Goal: Submit feedback/report problem

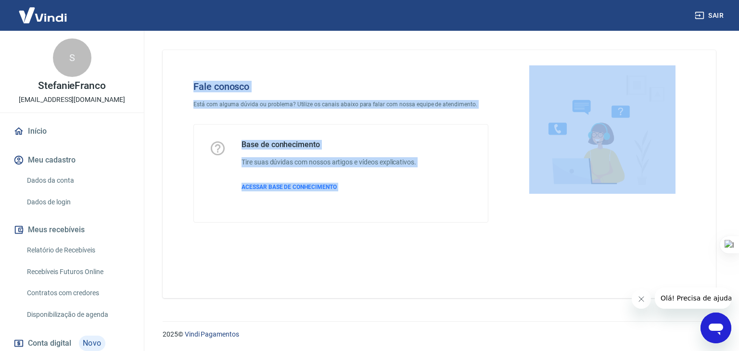
drag, startPoint x: 511, startPoint y: 276, endPoint x: 178, endPoint y: 83, distance: 385.5
click at [178, 83] on div "Fale conosco Está com alguma dúvida ou problema? Utilize os canais abaixo para …" at bounding box center [439, 174] width 553 height 248
click at [178, 83] on div "Fale conosco Está com alguma dúvida ou problema? Utilize os canais abaixo para …" at bounding box center [341, 151] width 326 height 173
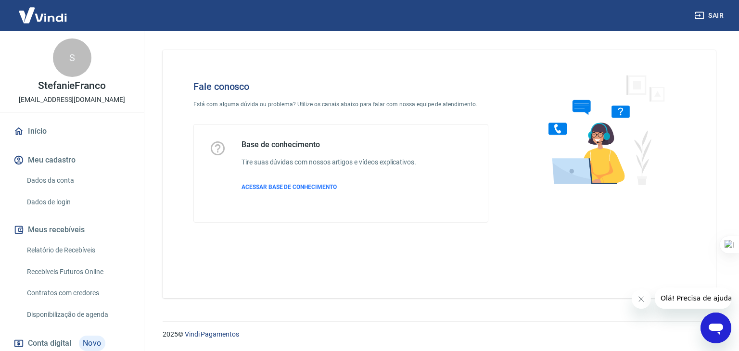
click at [688, 308] on button "Olá! Precisa de ajuda?" at bounding box center [697, 298] width 87 height 21
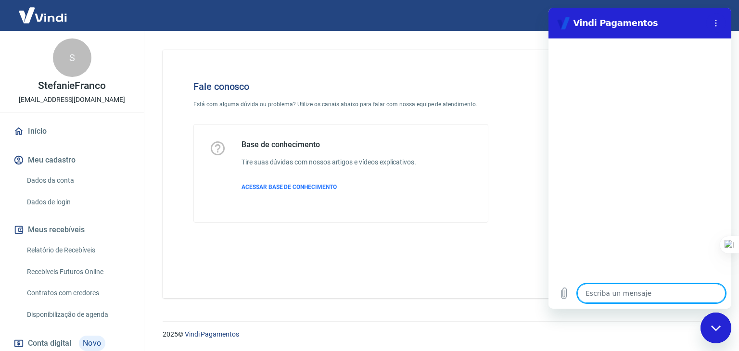
type textarea "o"
type textarea "x"
type textarea "oi"
type textarea "x"
type textarea "oii"
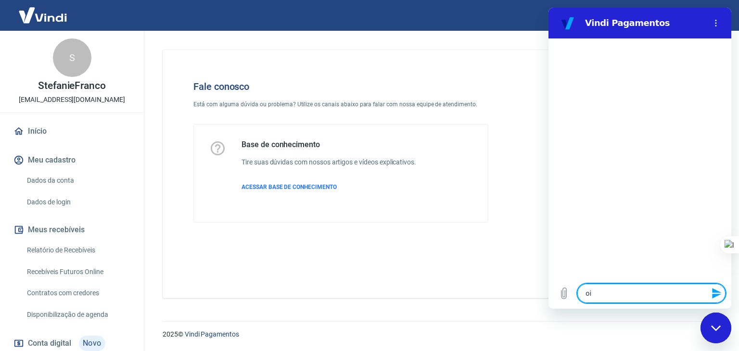
type textarea "x"
type textarea "f"
type textarea "x"
type textarea "fa"
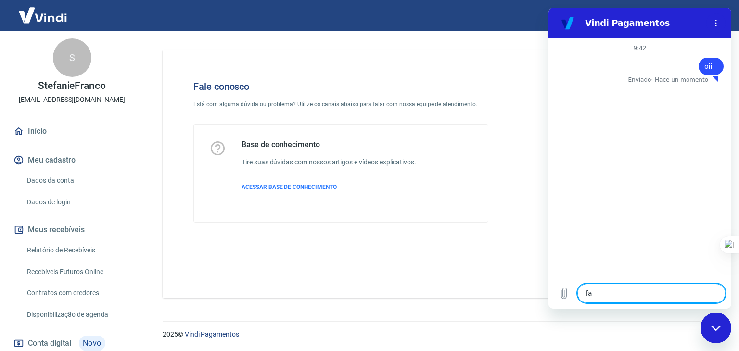
type textarea "x"
type textarea "fal"
type textarea "x"
type textarea "fala"
type textarea "x"
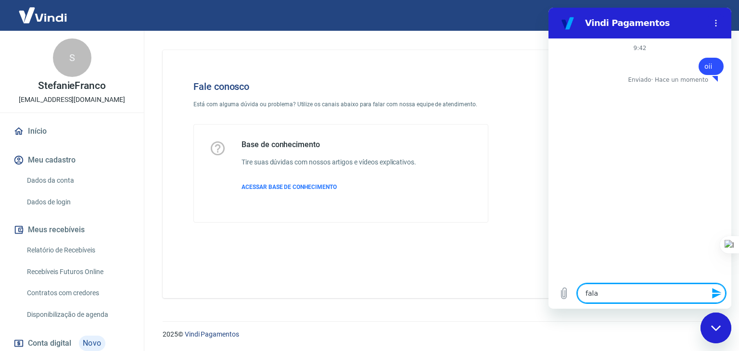
type textarea "falar"
type textarea "x"
type textarea "falar"
type textarea "x"
type textarea "falar c"
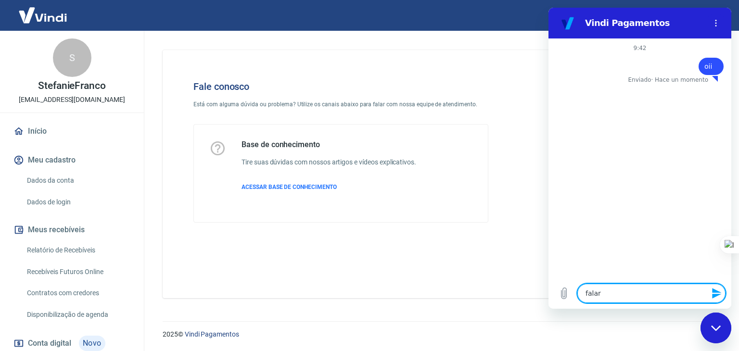
type textarea "x"
type textarea "falar ci"
type textarea "x"
type textarea "falar cim"
type textarea "x"
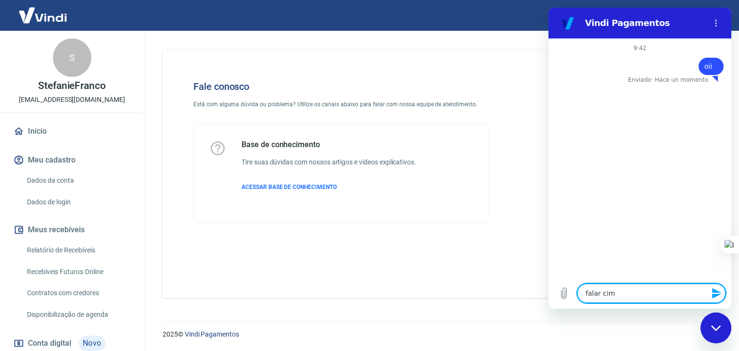
type textarea "falar cim"
type textarea "x"
type textarea "falar cim"
type textarea "x"
type textarea "falar ci"
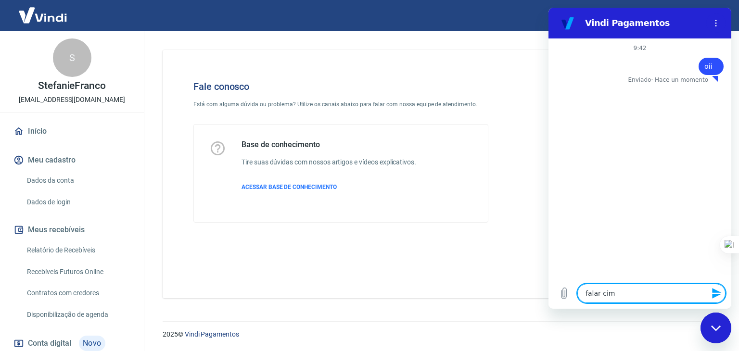
type textarea "x"
type textarea "falar c"
type textarea "x"
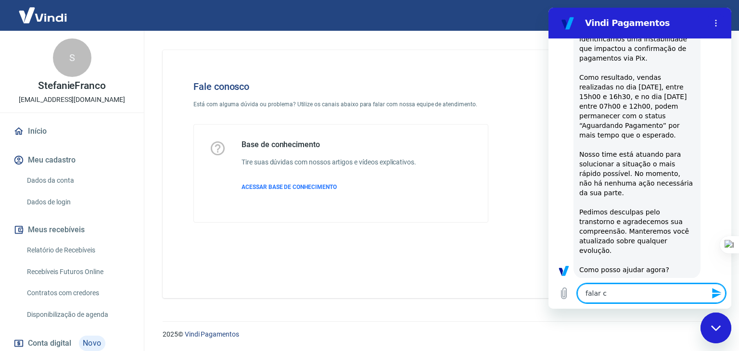
type textarea "falar co"
type textarea "x"
type textarea "falar com"
type textarea "x"
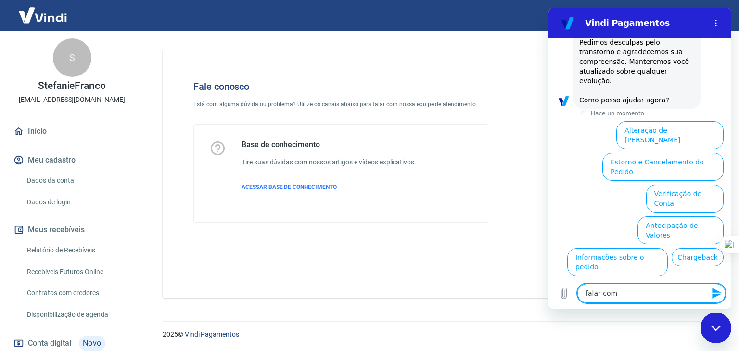
scroll to position [278, 0]
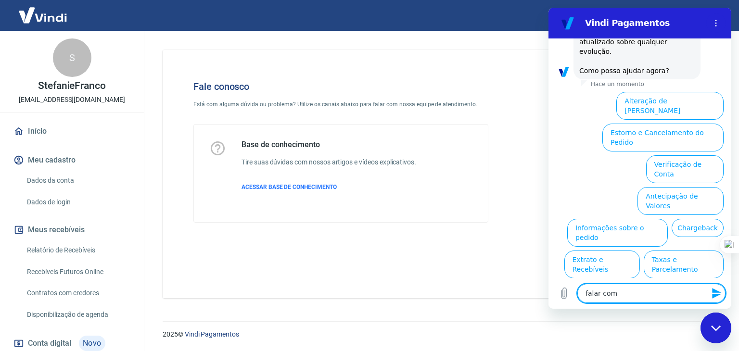
click at [623, 287] on textarea "falar com" at bounding box center [651, 293] width 148 height 19
type textarea "f"
type textarea "x"
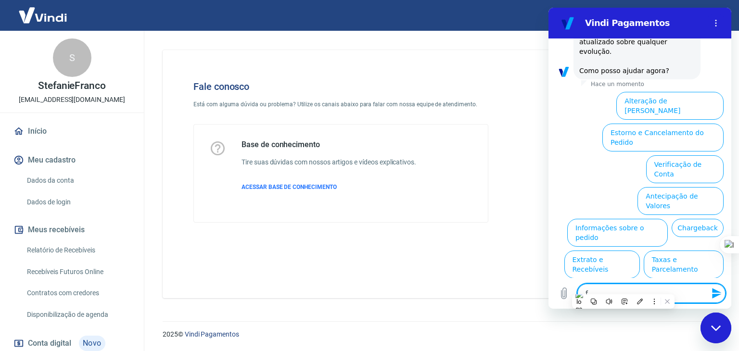
type textarea "fa"
type textarea "x"
type textarea "fal"
type textarea "x"
type textarea "fala"
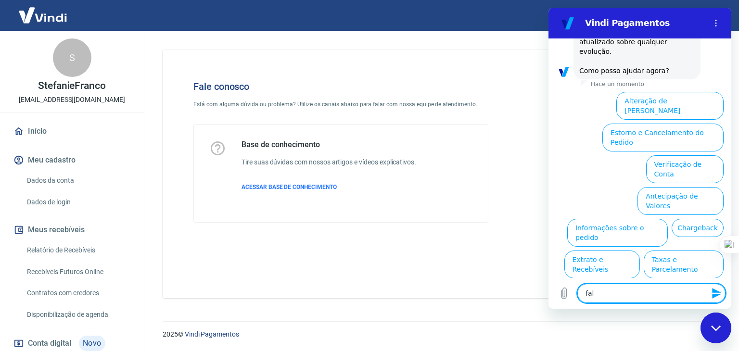
type textarea "x"
type textarea "falar"
type textarea "x"
type textarea "falar"
type textarea "x"
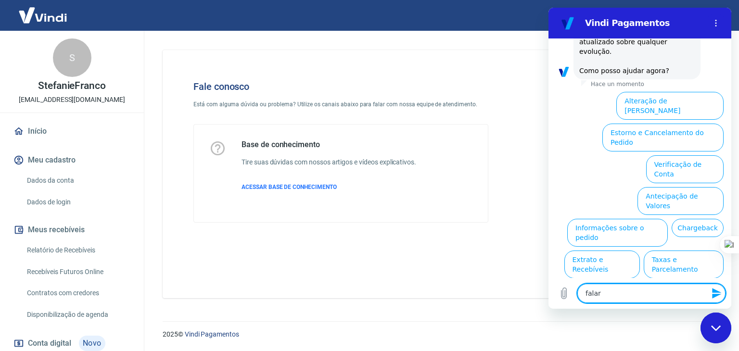
type textarea "falar c"
type textarea "x"
type textarea "falar"
type textarea "x"
type textarea "falar c"
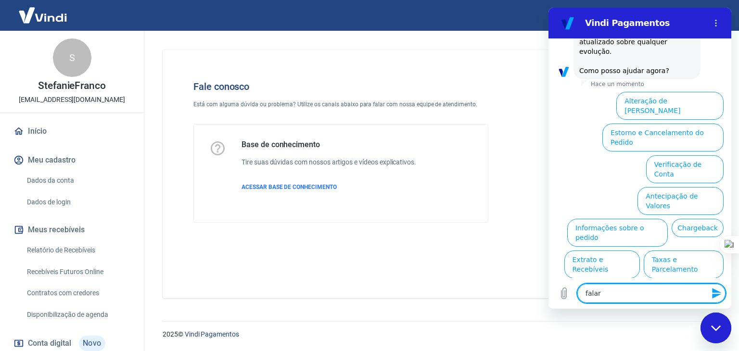
type textarea "x"
type textarea "falar co"
type textarea "x"
type textarea "falar com"
type textarea "x"
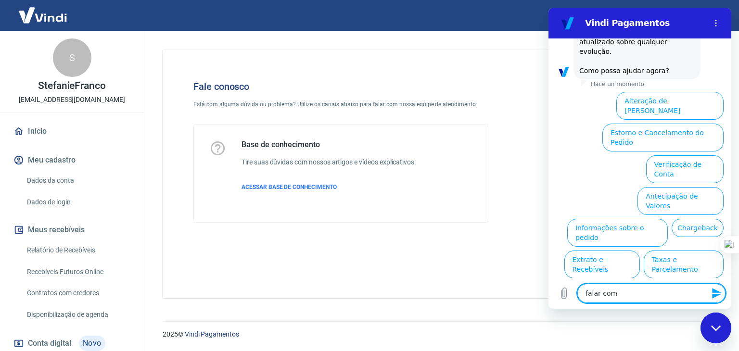
type textarea "falar com"
type textarea "x"
type textarea "falar com a"
type textarea "x"
type textarea "falar com at"
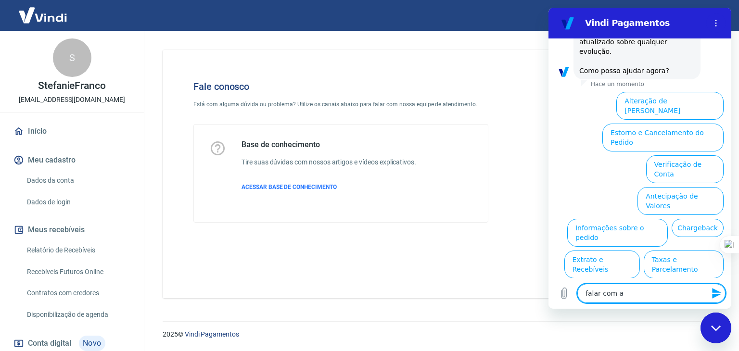
type textarea "x"
type textarea "falar com ate"
type textarea "x"
type textarea "falar com aten"
type textarea "x"
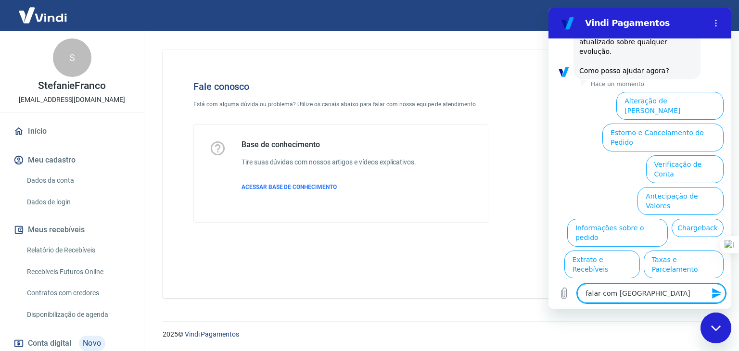
type textarea "falar com atend"
type textarea "x"
type textarea "falar com atende"
type textarea "x"
type textarea "falar com atenden"
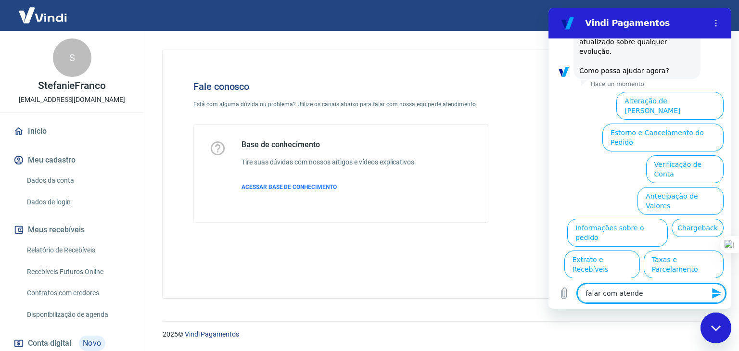
type textarea "x"
type textarea "falar com atendent"
type textarea "x"
type textarea "falar com atendente"
type textarea "x"
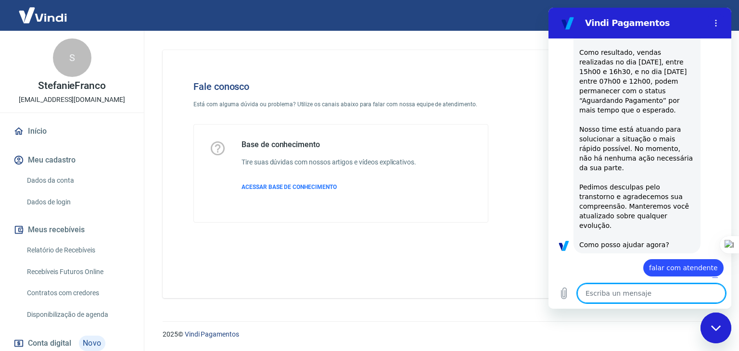
type textarea "x"
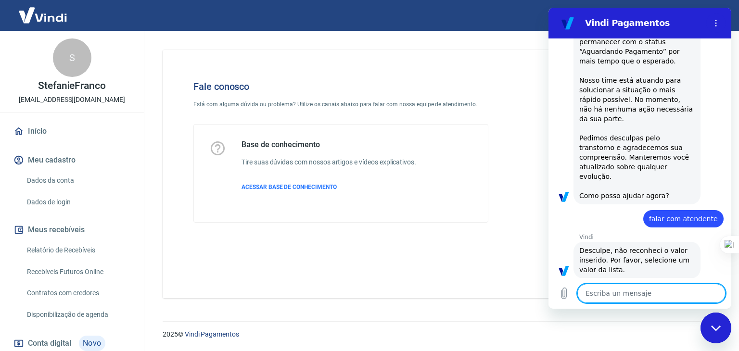
scroll to position [154, 0]
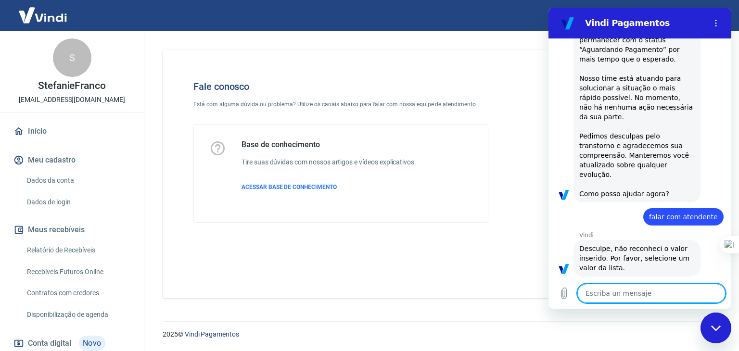
click at [622, 286] on textarea at bounding box center [651, 293] width 148 height 19
type textarea "https://www.modab.com.br/"
type textarea "x"
click at [675, 213] on span "falar com atendente" at bounding box center [683, 217] width 69 height 8
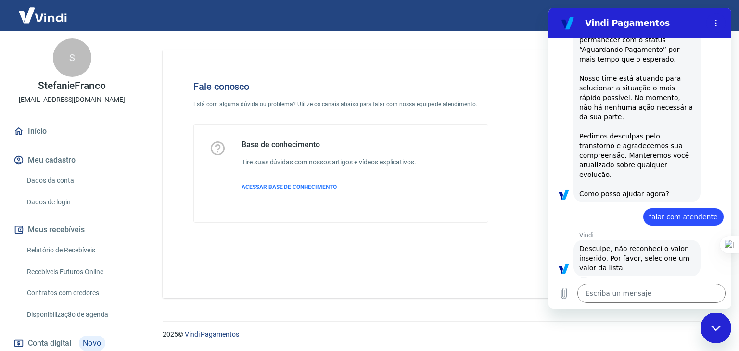
click at [678, 213] on span "falar com atendente" at bounding box center [683, 217] width 69 height 8
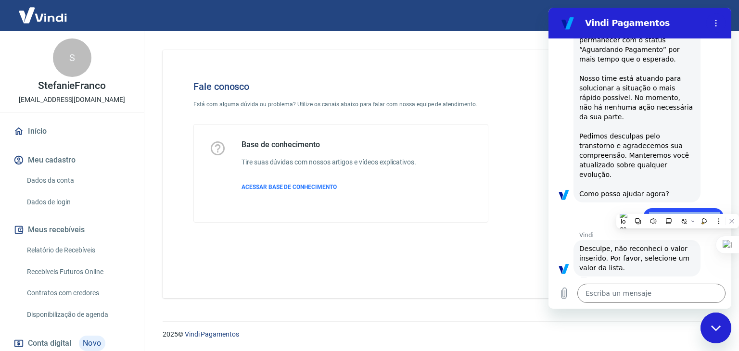
click at [678, 213] on span "falar com atendente" at bounding box center [683, 217] width 69 height 8
click at [619, 291] on textarea at bounding box center [651, 293] width 148 height 19
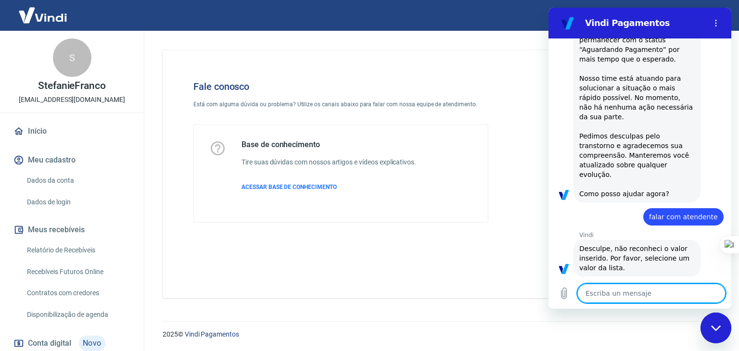
paste textarea "falar com atendente"
type textarea "falar com atendente"
type textarea "x"
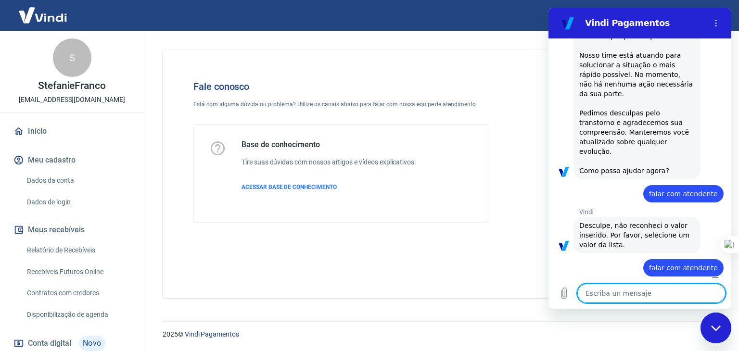
type textarea "x"
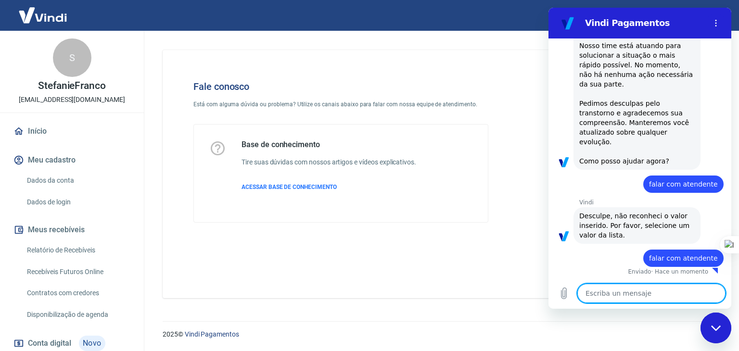
click at [607, 295] on textarea at bounding box center [651, 293] width 148 height 19
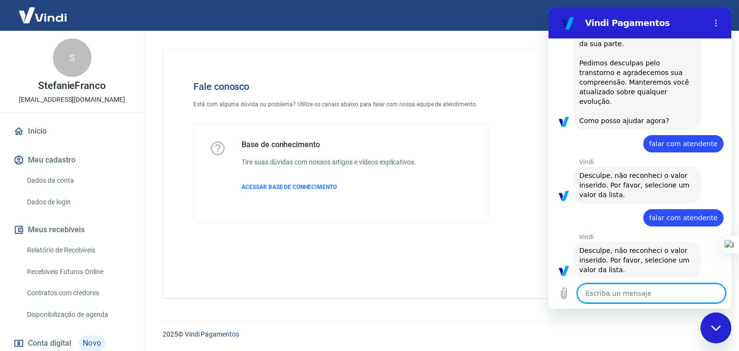
paste textarea "falar com atendente"
type textarea "falar com atendente"
type textarea "x"
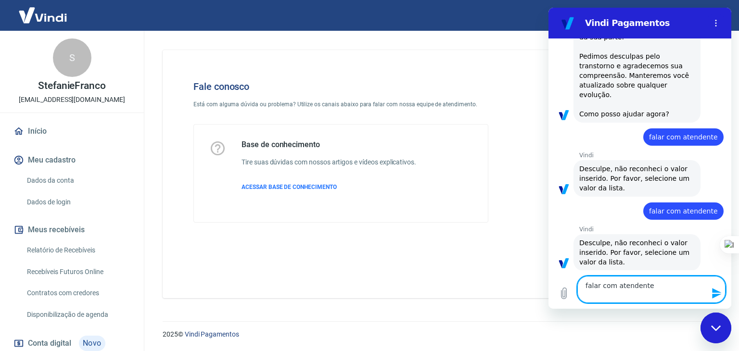
scroll to position [236, 0]
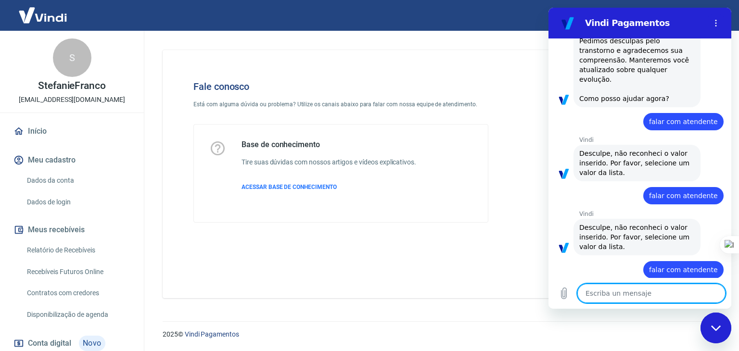
click at [607, 295] on textarea at bounding box center [651, 293] width 148 height 19
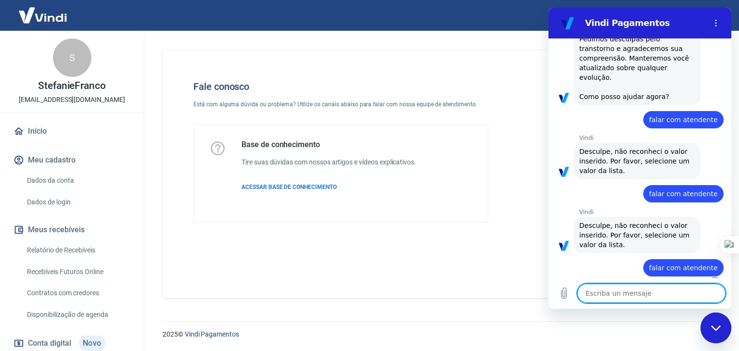
type textarea "x"
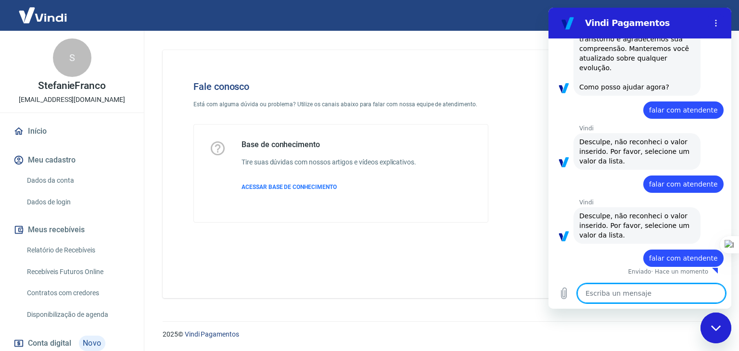
paste textarea "falar com atendente"
type textarea "falar com atendente"
type textarea "x"
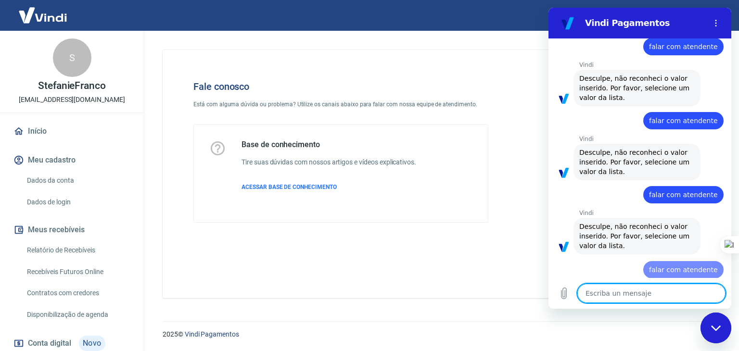
type textarea "x"
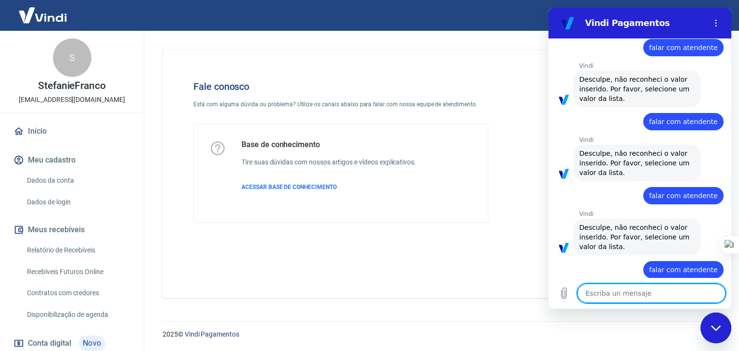
click at [606, 295] on textarea at bounding box center [651, 293] width 148 height 19
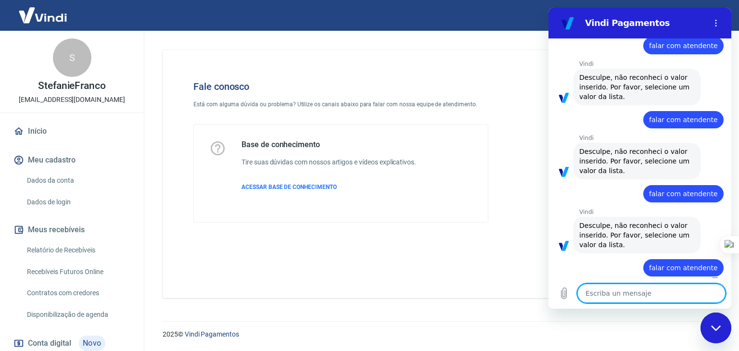
paste textarea "falar com atendente"
type textarea "falar com atendente"
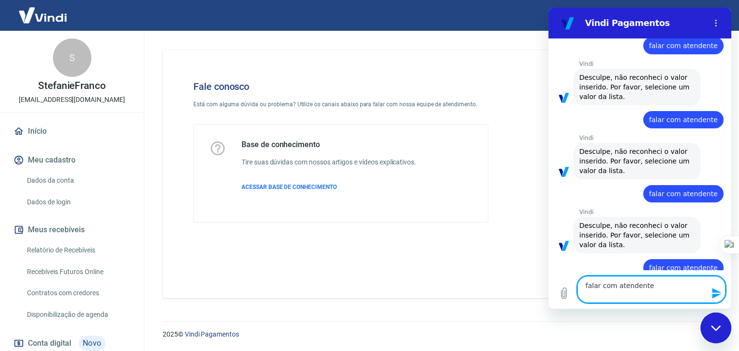
type textarea "x"
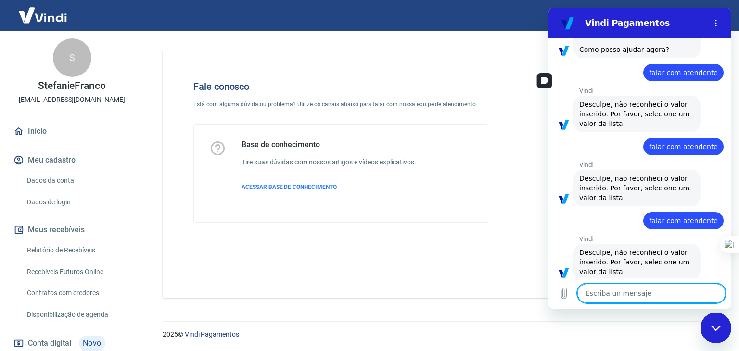
scroll to position [443, 0]
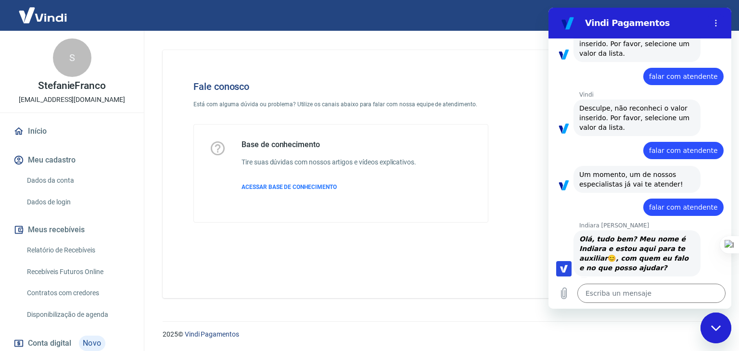
type textarea "x"
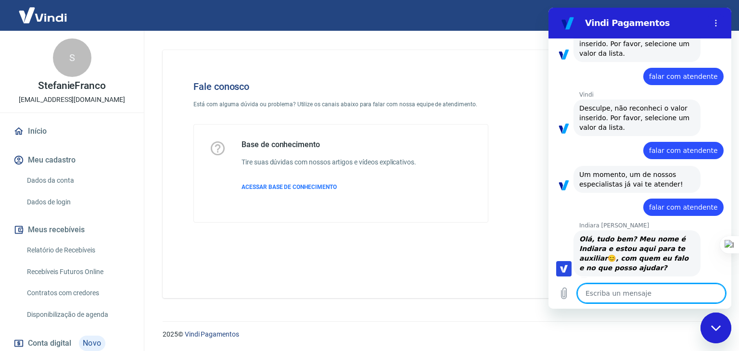
paste textarea "protocolo #1677834."
type textarea "protocolo #1677834."
type textarea "x"
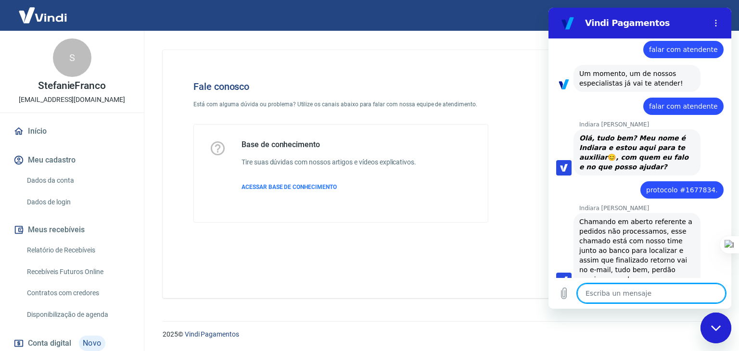
scroll to position [546, 0]
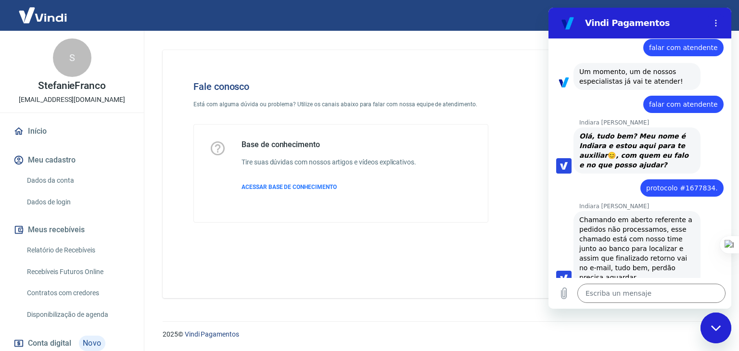
type textarea "x"
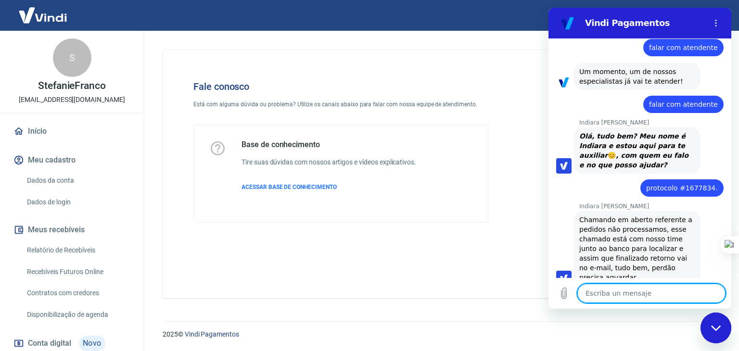
paste textarea "Preciso resolver isso hoje pelo amor de [DEMOGRAPHIC_DATA]!!!!!!"
type textarea "Preciso resolver isso hoje pelo amor de [DEMOGRAPHIC_DATA]!!!!!!"
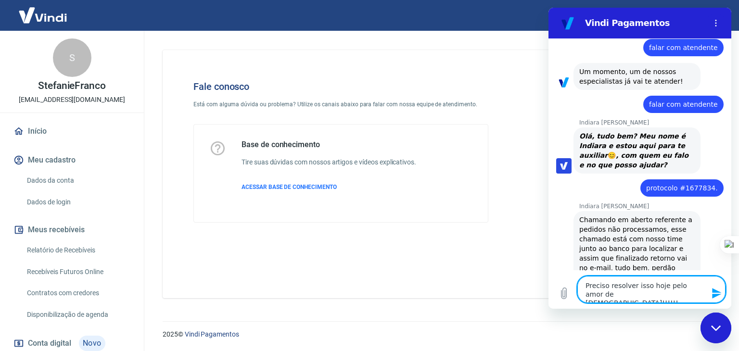
type textarea "x"
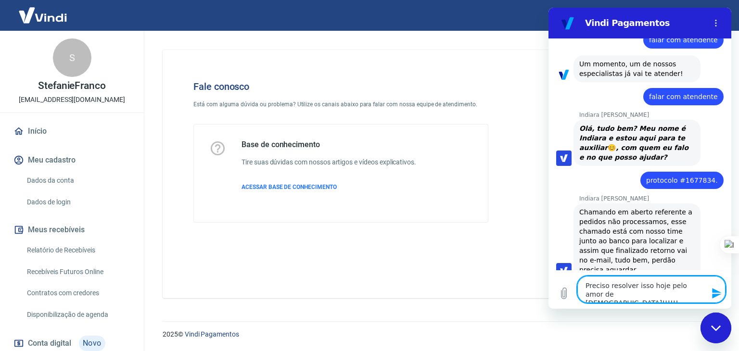
type textarea "Preciso resolver isso hoje pelo amor de [DEMOGRAPHIC_DATA]!!!!!!"
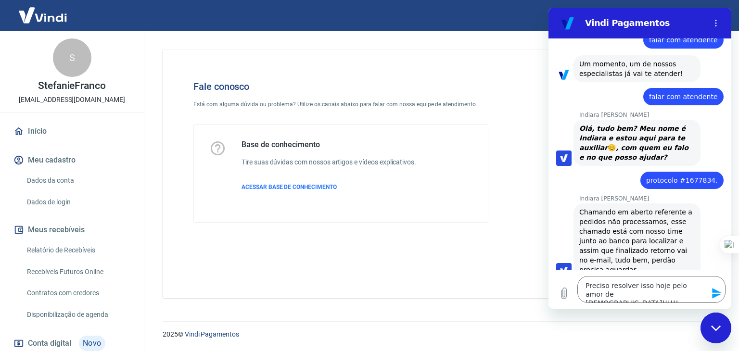
click at [711, 331] on div "Cerrar ventana de mensajería" at bounding box center [716, 328] width 29 height 29
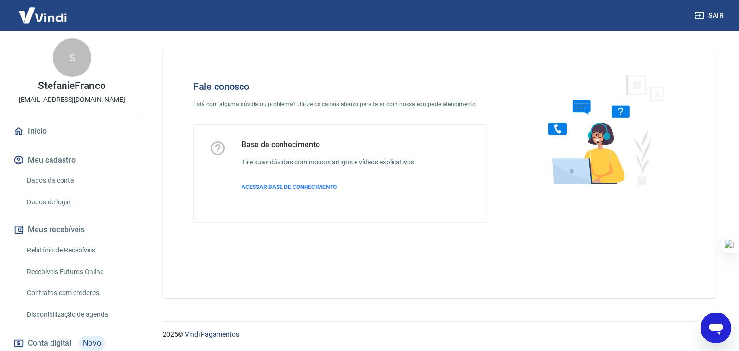
click at [714, 339] on div "Abrir ventana de mensajería" at bounding box center [716, 328] width 29 height 29
type textarea "x"
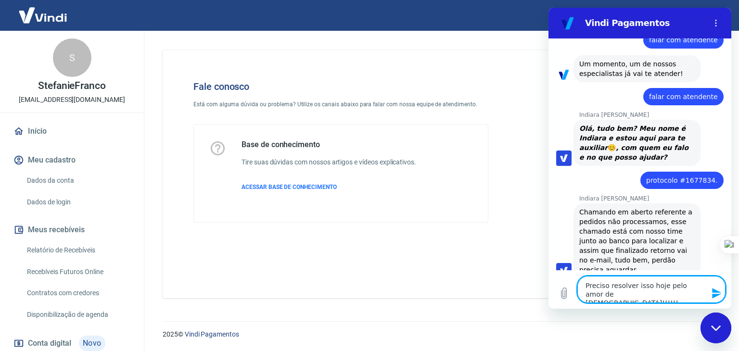
click at [712, 295] on icon "Enviar mensaje" at bounding box center [717, 294] width 12 height 12
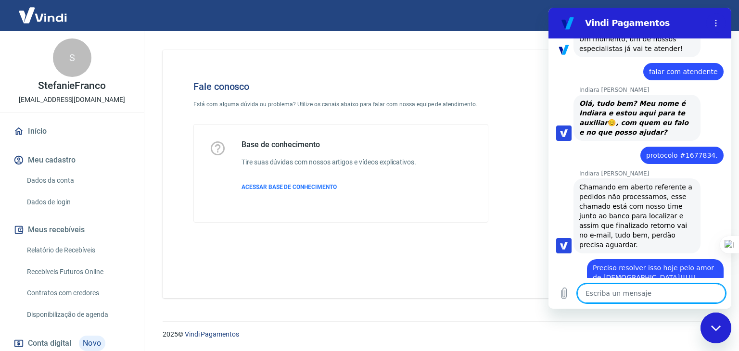
scroll to position [597, 0]
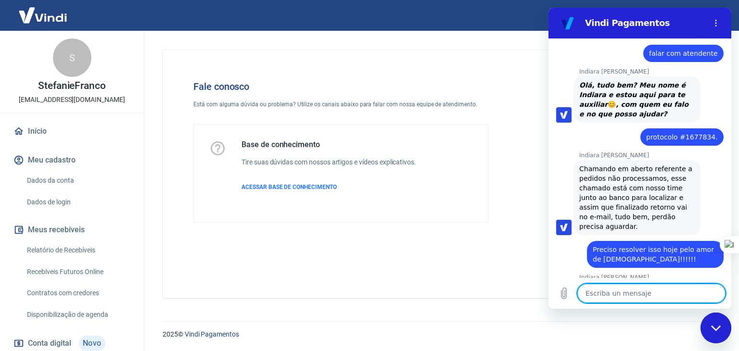
type textarea "x"
paste textarea "Tenho vários pedidos que precisavam ser entregues ontem e vocês não me dão nenh…"
type textarea "Tenho vários pedidos que precisavam ser entregues ontem e vocês não me dão nenh…"
type textarea "x"
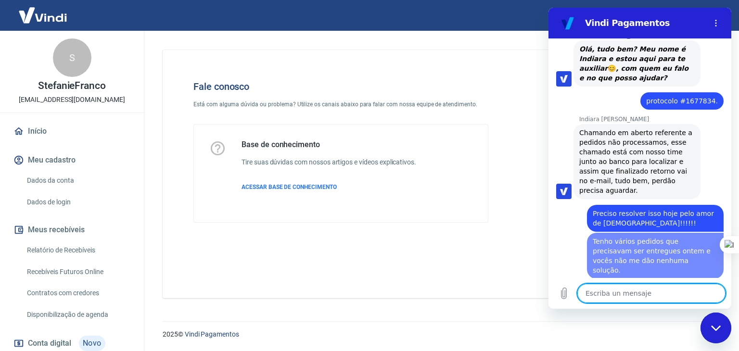
scroll to position [635, 0]
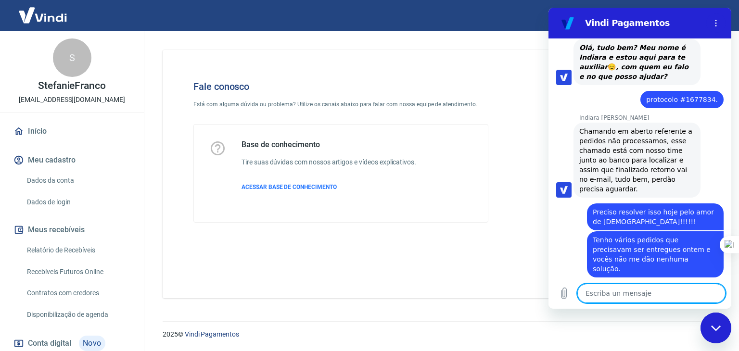
click at [667, 244] on div "dice: Tenho vários pedidos que precisavam ser entregues ontem e vocês não me dã…" at bounding box center [655, 254] width 137 height 46
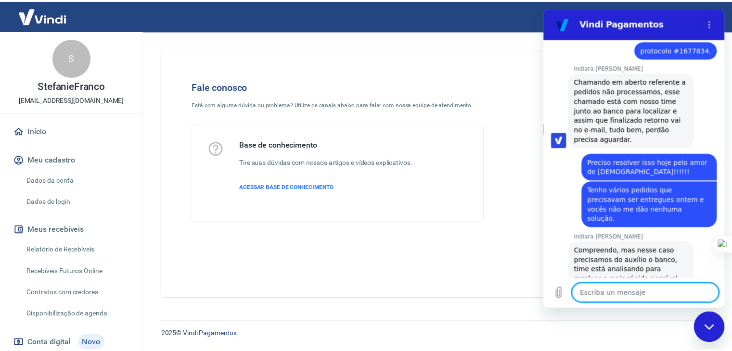
scroll to position [687, 0]
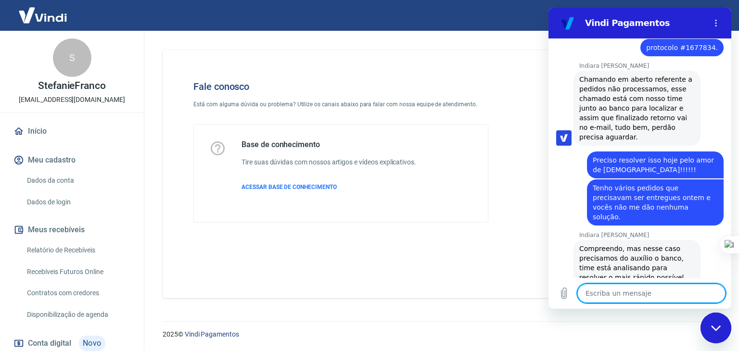
type textarea "x"
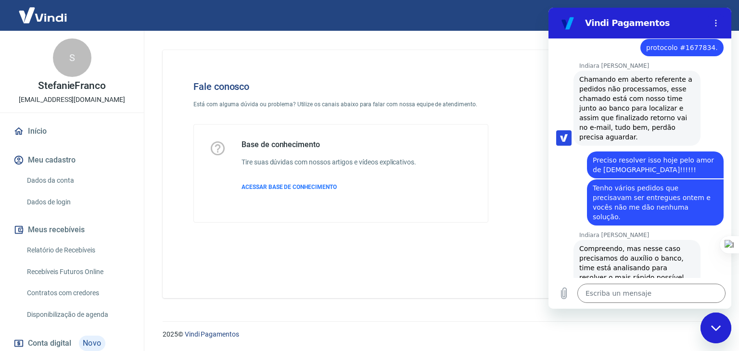
drag, startPoint x: 26, startPoint y: 129, endPoint x: 37, endPoint y: 126, distance: 10.8
click at [26, 129] on link "Início" at bounding box center [72, 131] width 121 height 21
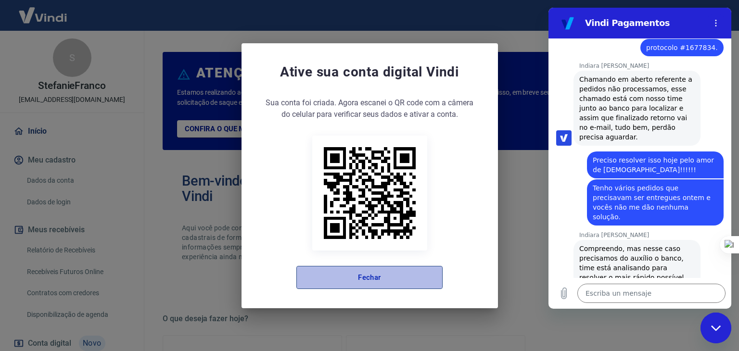
click at [359, 288] on button "Fechar" at bounding box center [369, 277] width 146 height 23
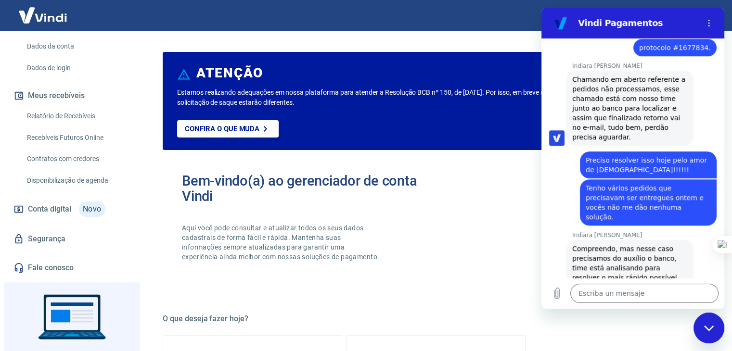
scroll to position [82, 0]
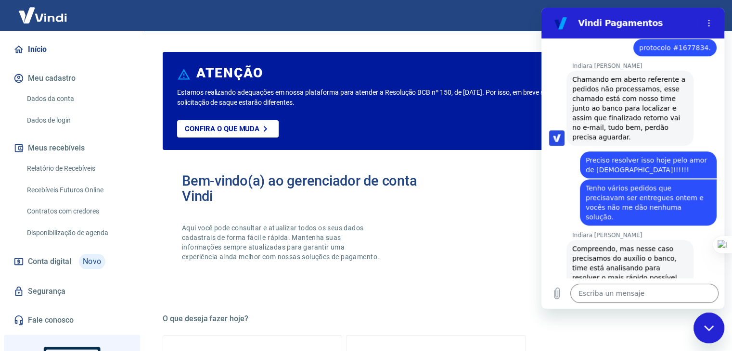
click at [48, 7] on img at bounding box center [43, 14] width 63 height 29
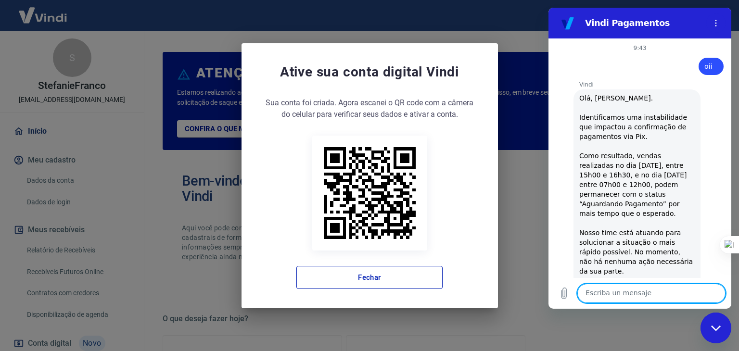
scroll to position [687, 0]
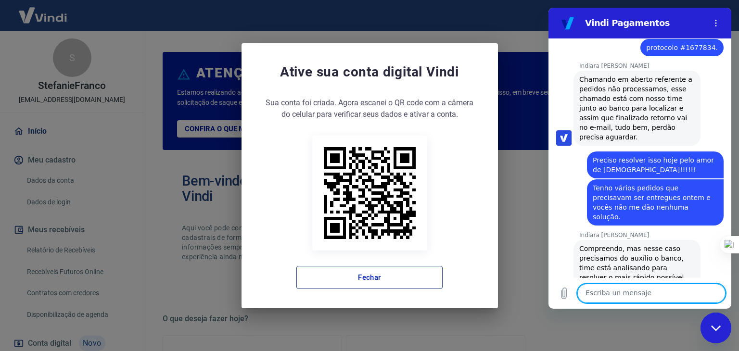
click at [359, 272] on button "Fechar" at bounding box center [369, 277] width 146 height 23
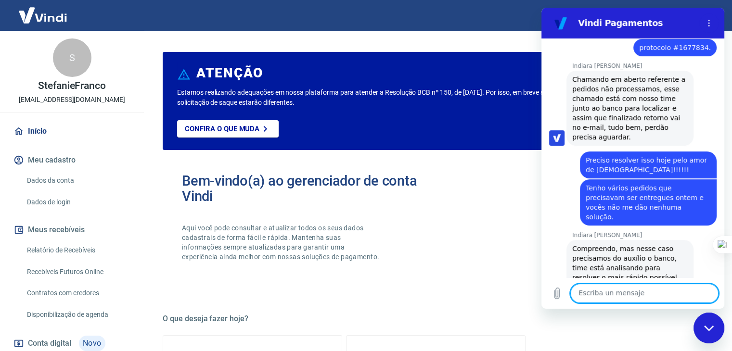
click at [638, 299] on textarea at bounding box center [644, 293] width 148 height 19
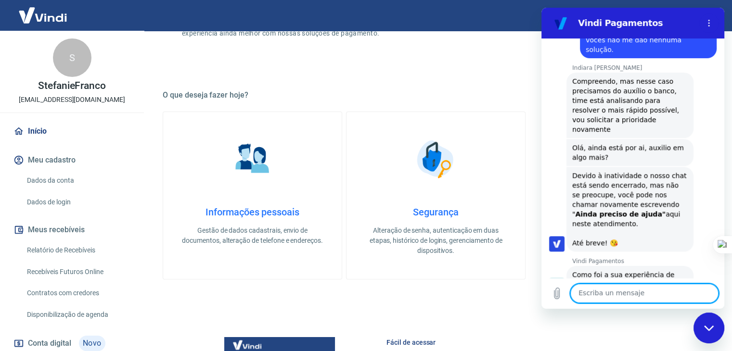
scroll to position [433, 0]
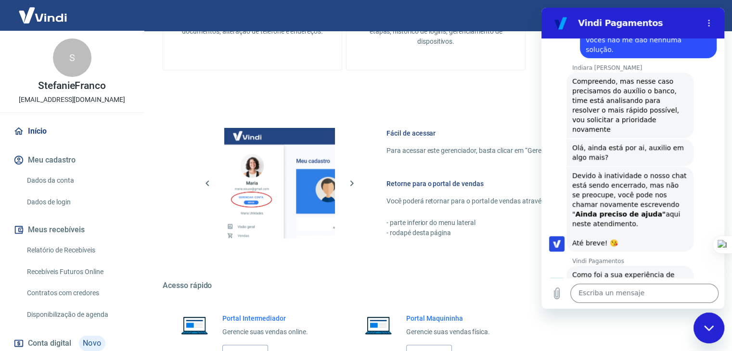
click at [683, 306] on button "Ruim 👎" at bounding box center [694, 320] width 43 height 28
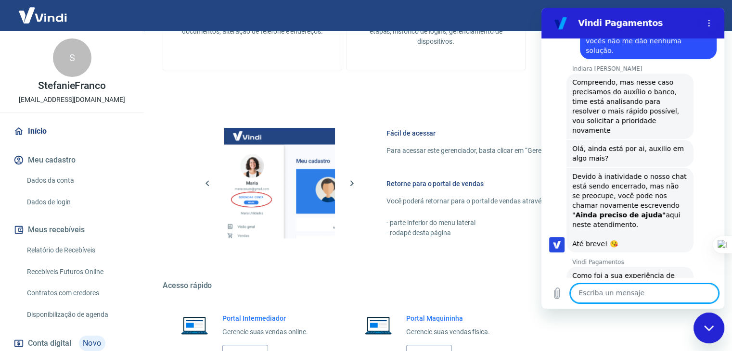
type textarea "x"
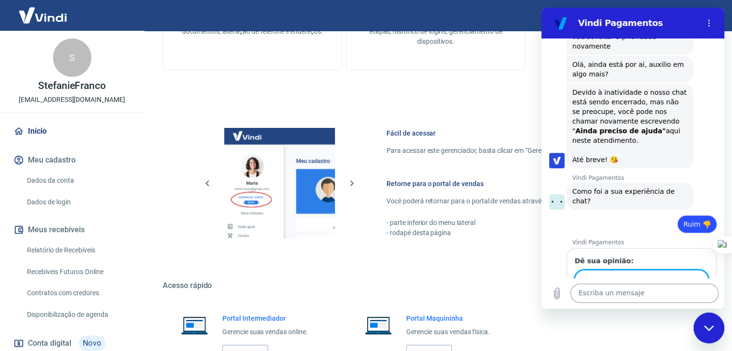
scroll to position [936, 0]
drag, startPoint x: 659, startPoint y: 239, endPoint x: 680, endPoint y: 233, distance: 22.1
click at [680, 271] on input "Eles não resolvem nenhum problema" at bounding box center [642, 281] width 134 height 20
type input "Eles não resolvem nenhum problema"
click at [687, 253] on div at bounding box center [682, 247] width 13 height 13
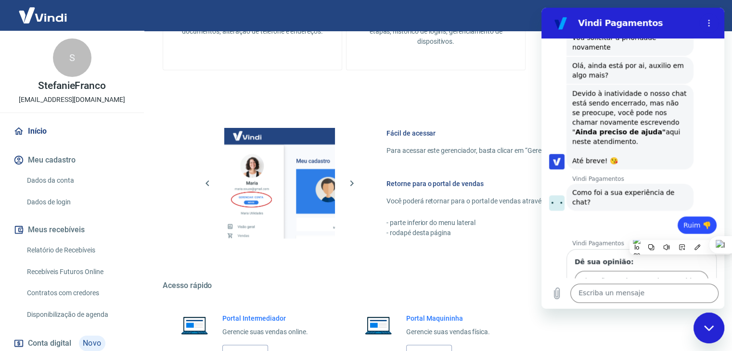
click at [686, 303] on span "Enviar" at bounding box center [689, 309] width 21 height 12
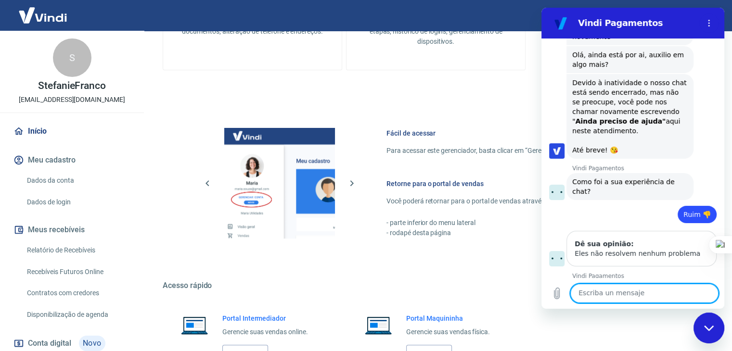
scroll to position [949, 0]
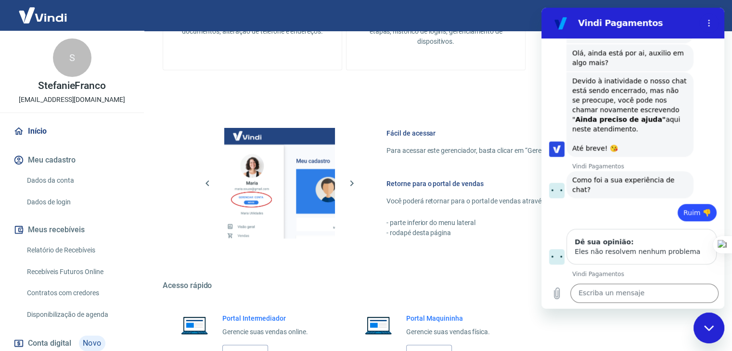
click at [705, 332] on div "Cerrar ventana de mensajería" at bounding box center [708, 328] width 29 height 29
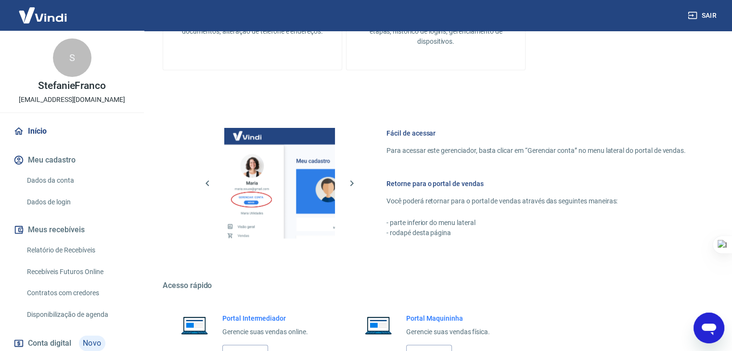
type textarea "x"
